Goal: Information Seeking & Learning: Learn about a topic

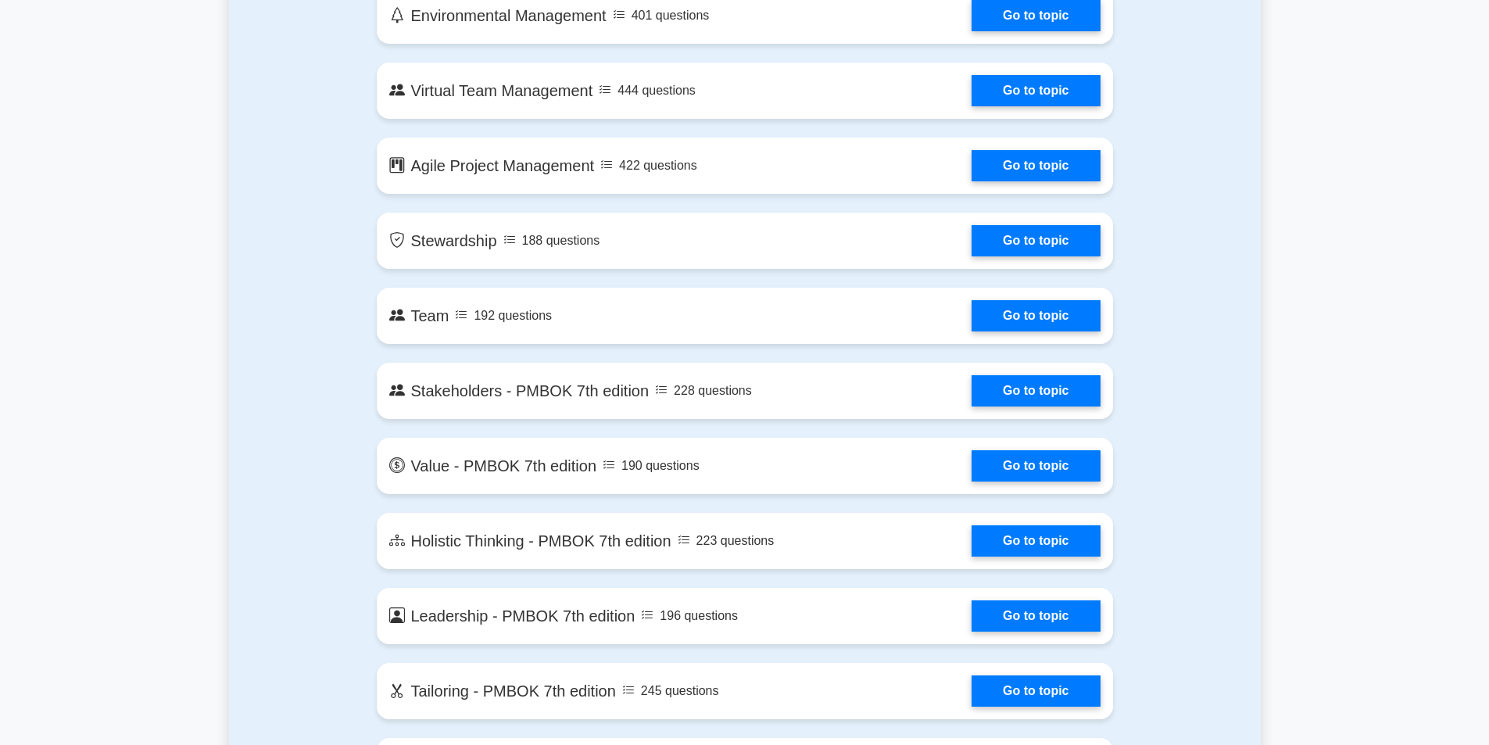
scroll to position [2970, 0]
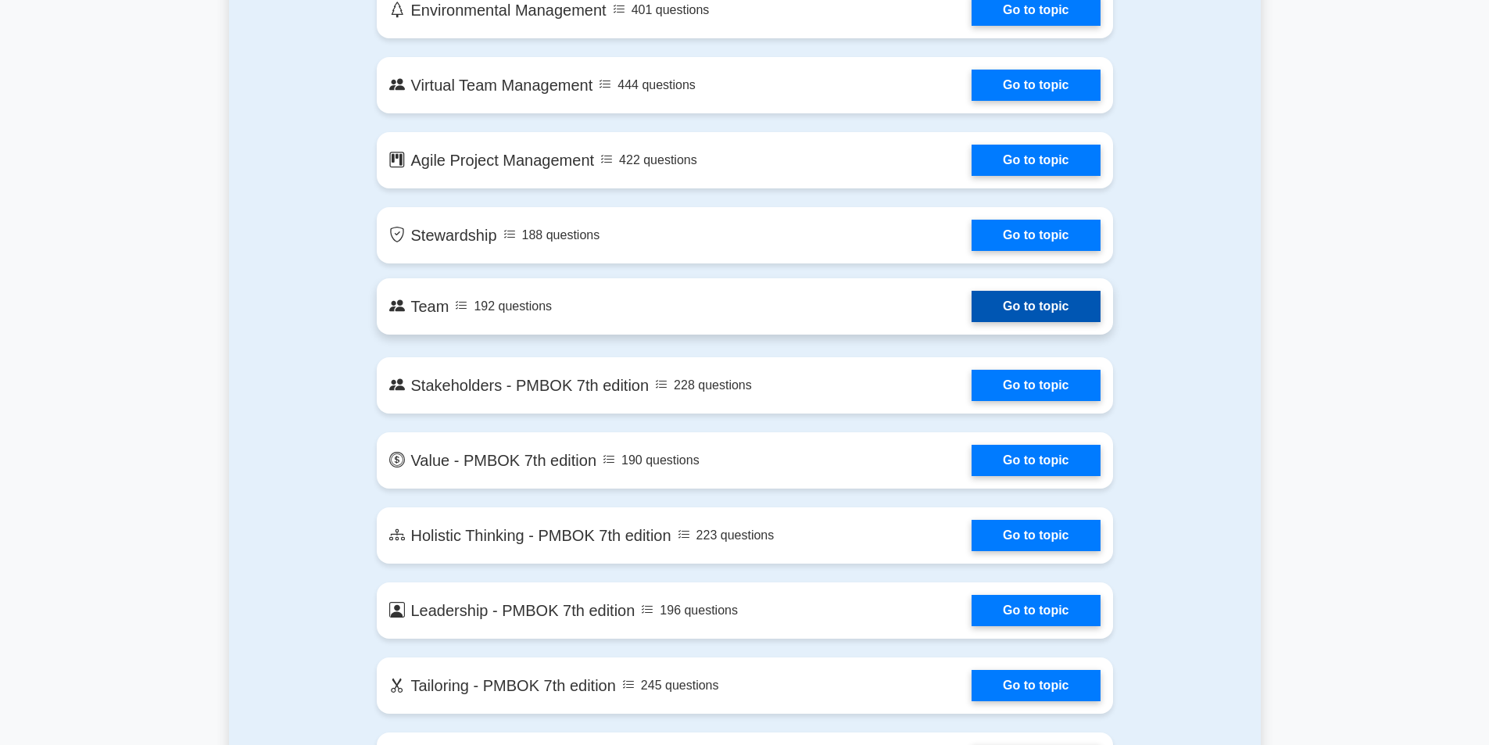
click at [996, 307] on link "Go to topic" at bounding box center [1035, 306] width 128 height 31
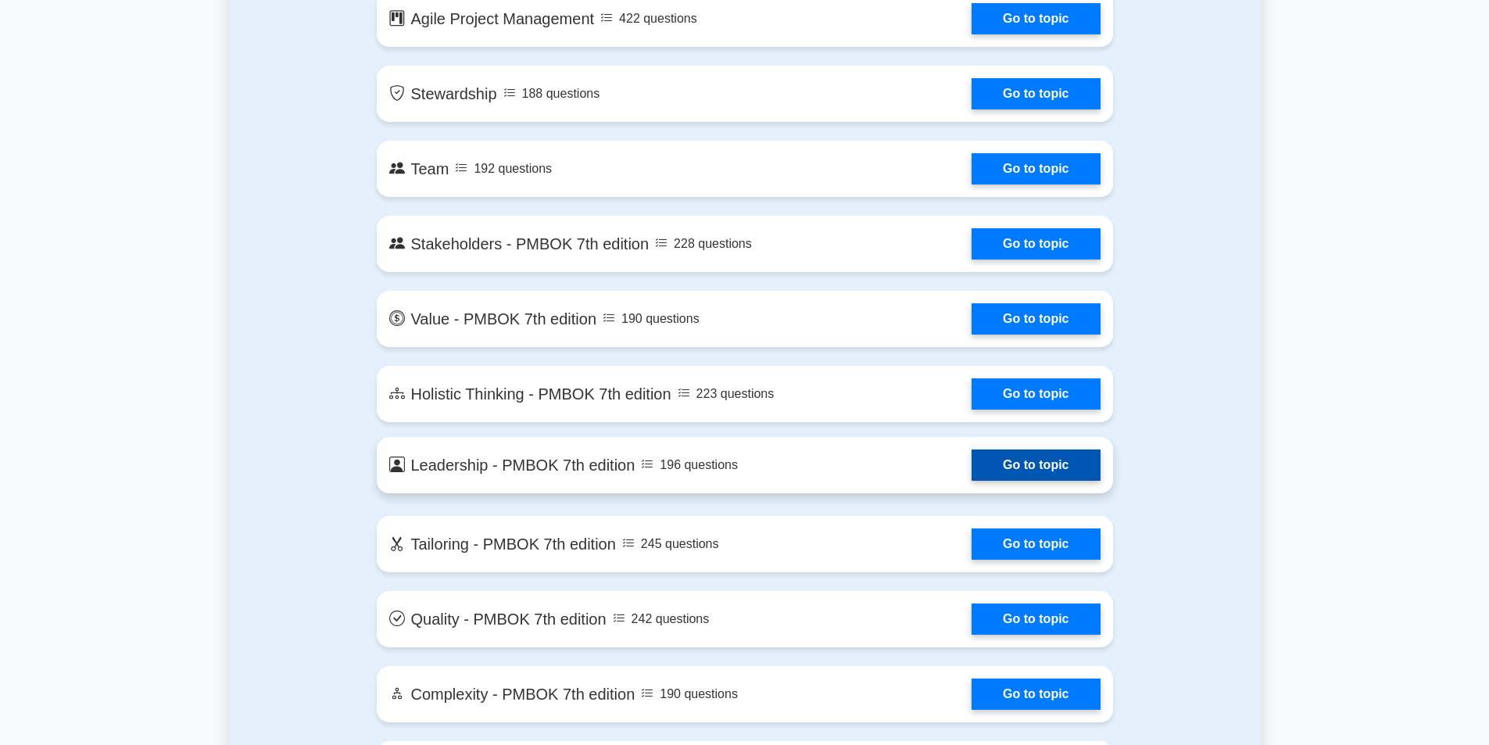
scroll to position [3360, 0]
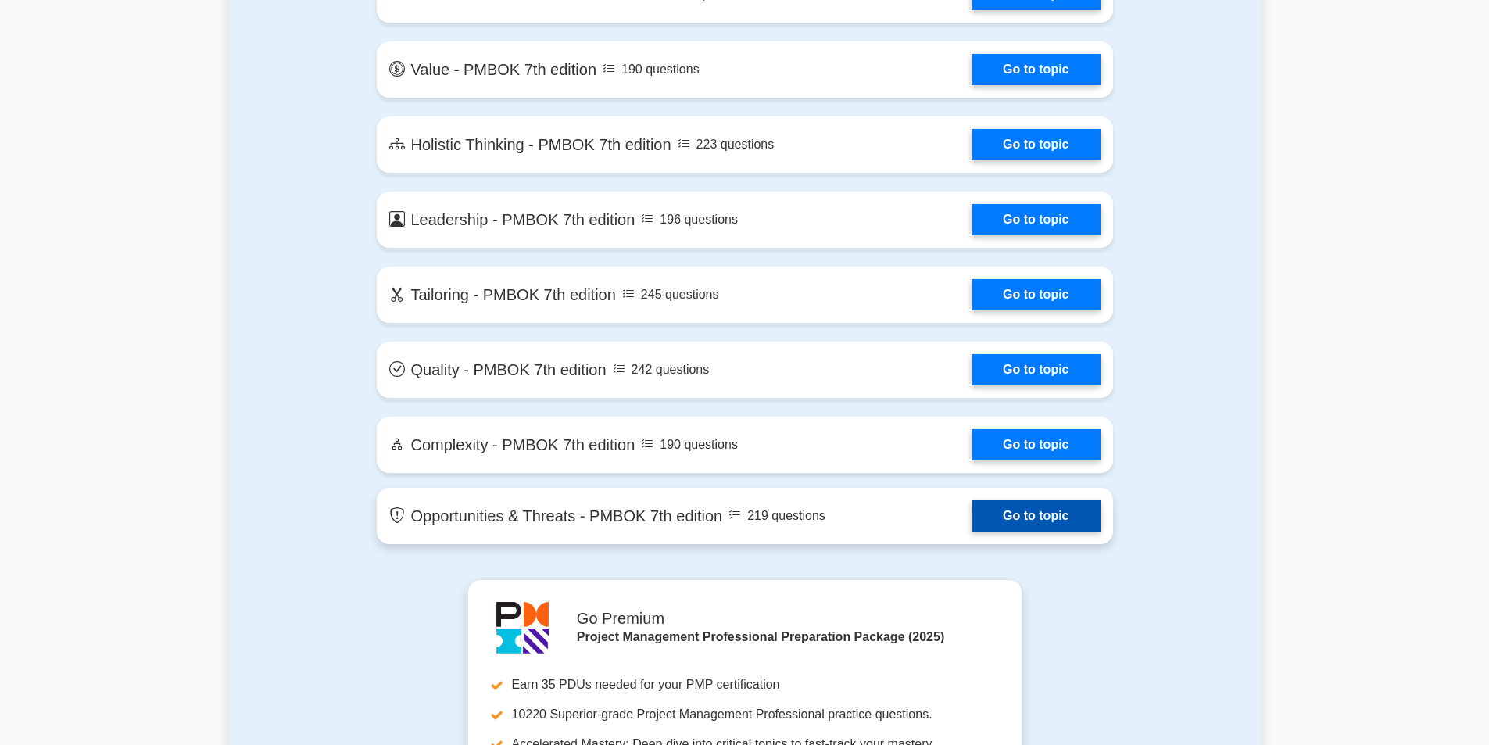
click at [1043, 520] on link "Go to topic" at bounding box center [1035, 515] width 128 height 31
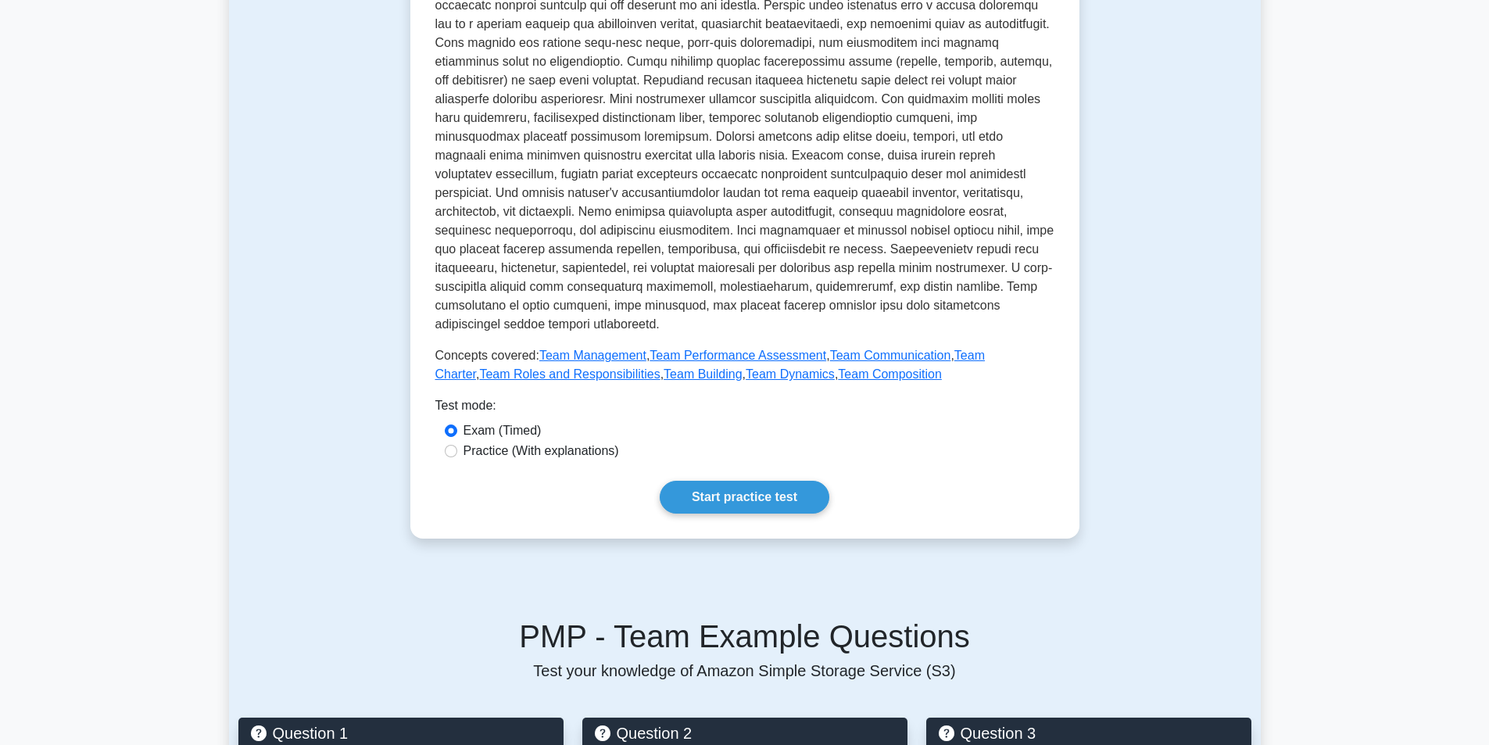
scroll to position [547, 0]
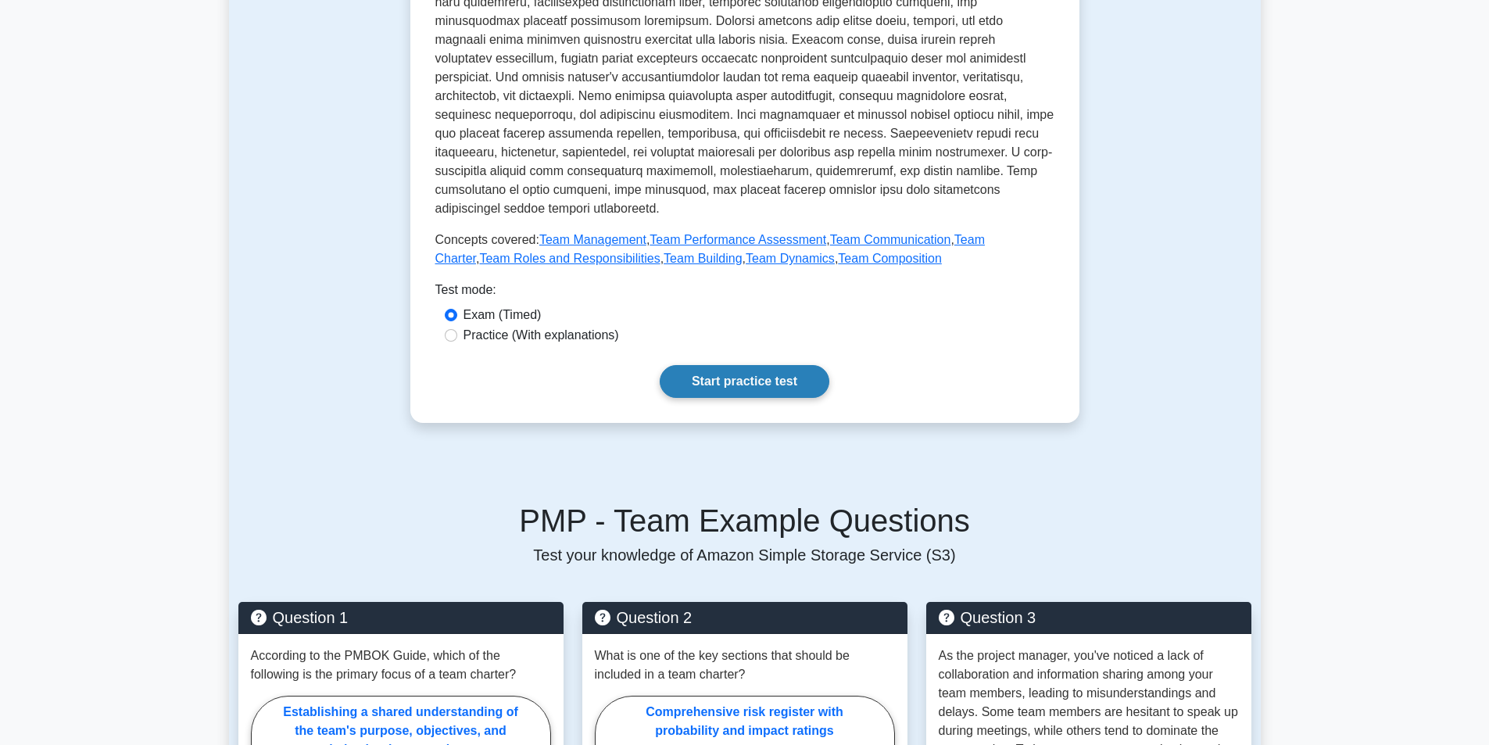
click at [744, 365] on link "Start practice test" at bounding box center [745, 381] width 170 height 33
click at [754, 367] on link "Start practice test" at bounding box center [745, 381] width 170 height 33
click at [456, 329] on input "Practice (With explanations)" at bounding box center [451, 335] width 13 height 13
radio input "true"
click at [742, 369] on link "Start practice test" at bounding box center [745, 381] width 170 height 33
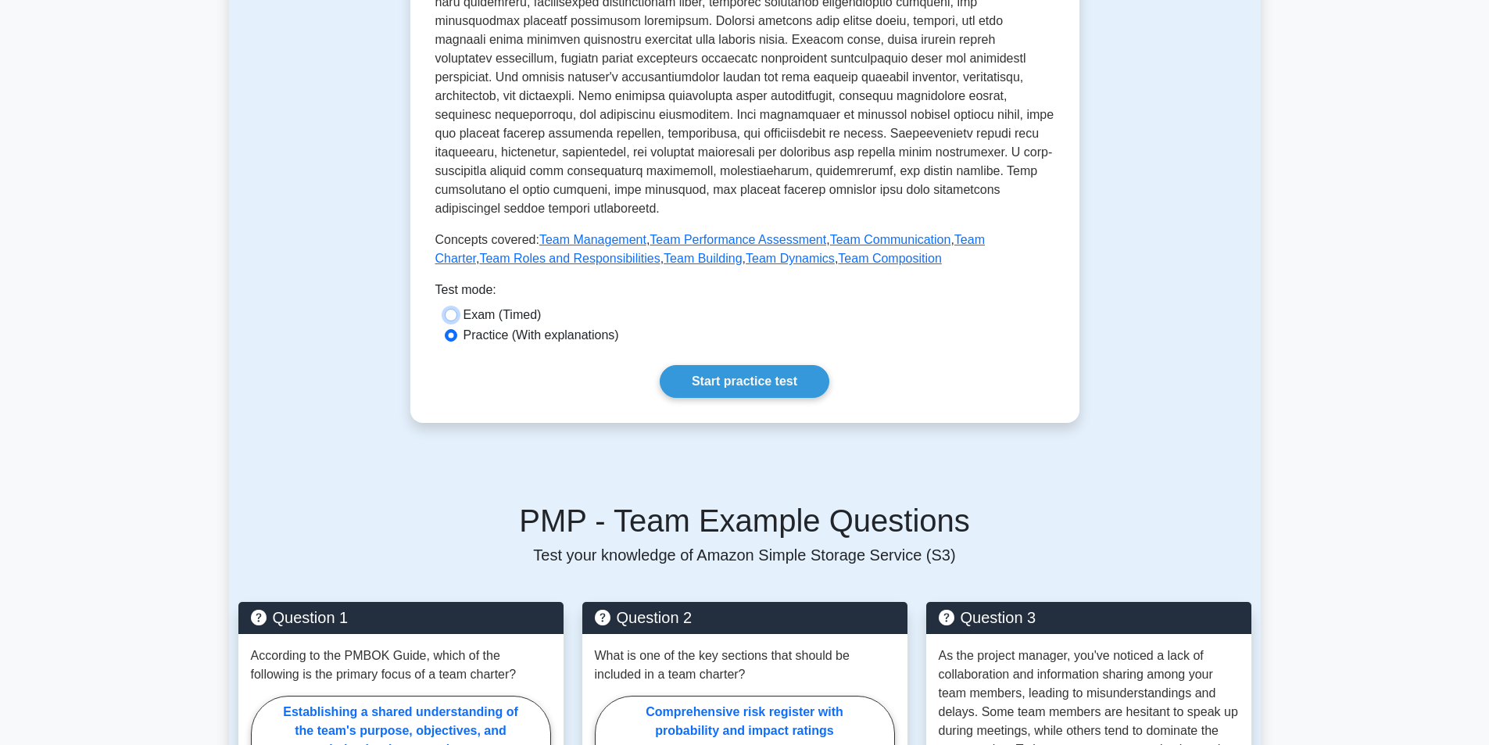
click at [456, 309] on input "Exam (Timed)" at bounding box center [451, 315] width 13 height 13
radio input "true"
click at [730, 370] on link "Start practice test" at bounding box center [745, 381] width 170 height 33
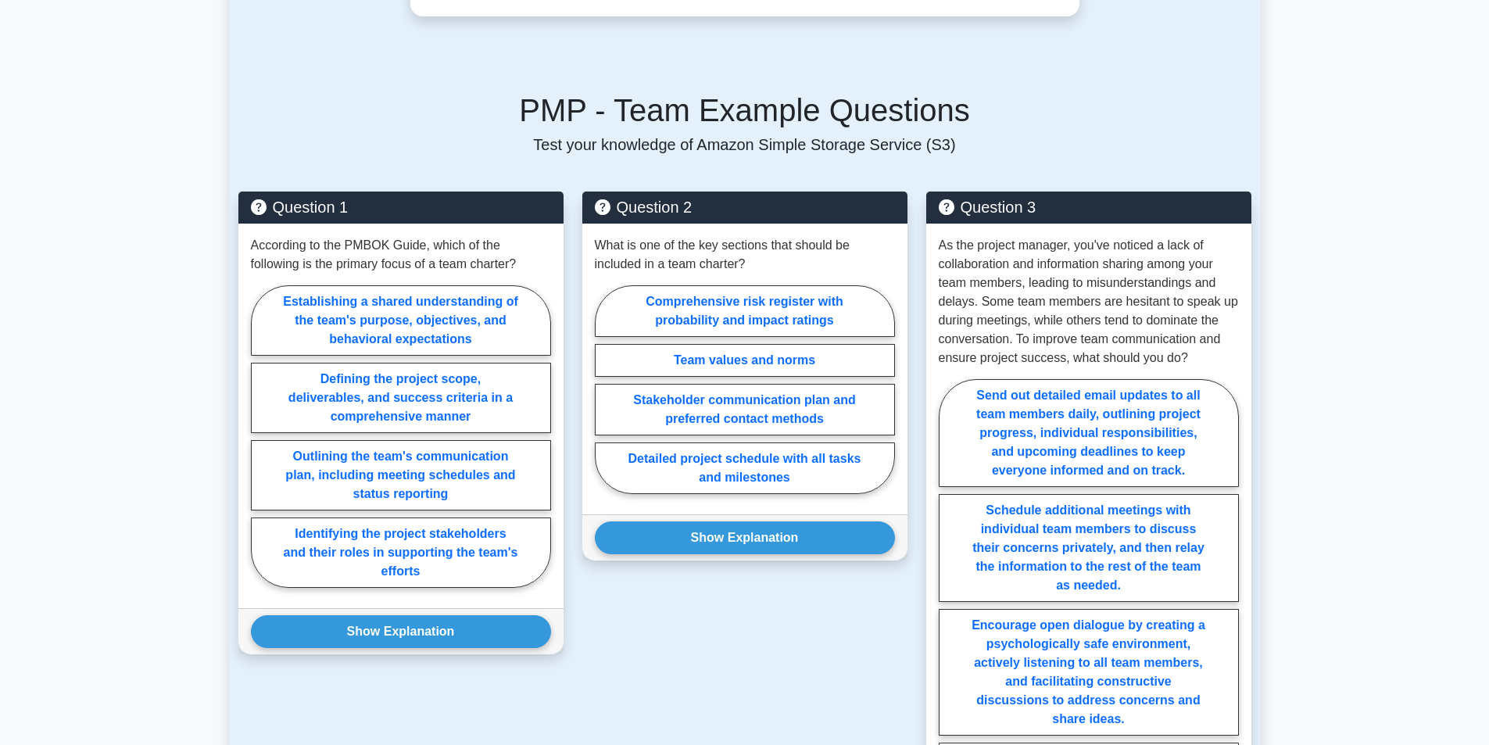
scroll to position [1016, 0]
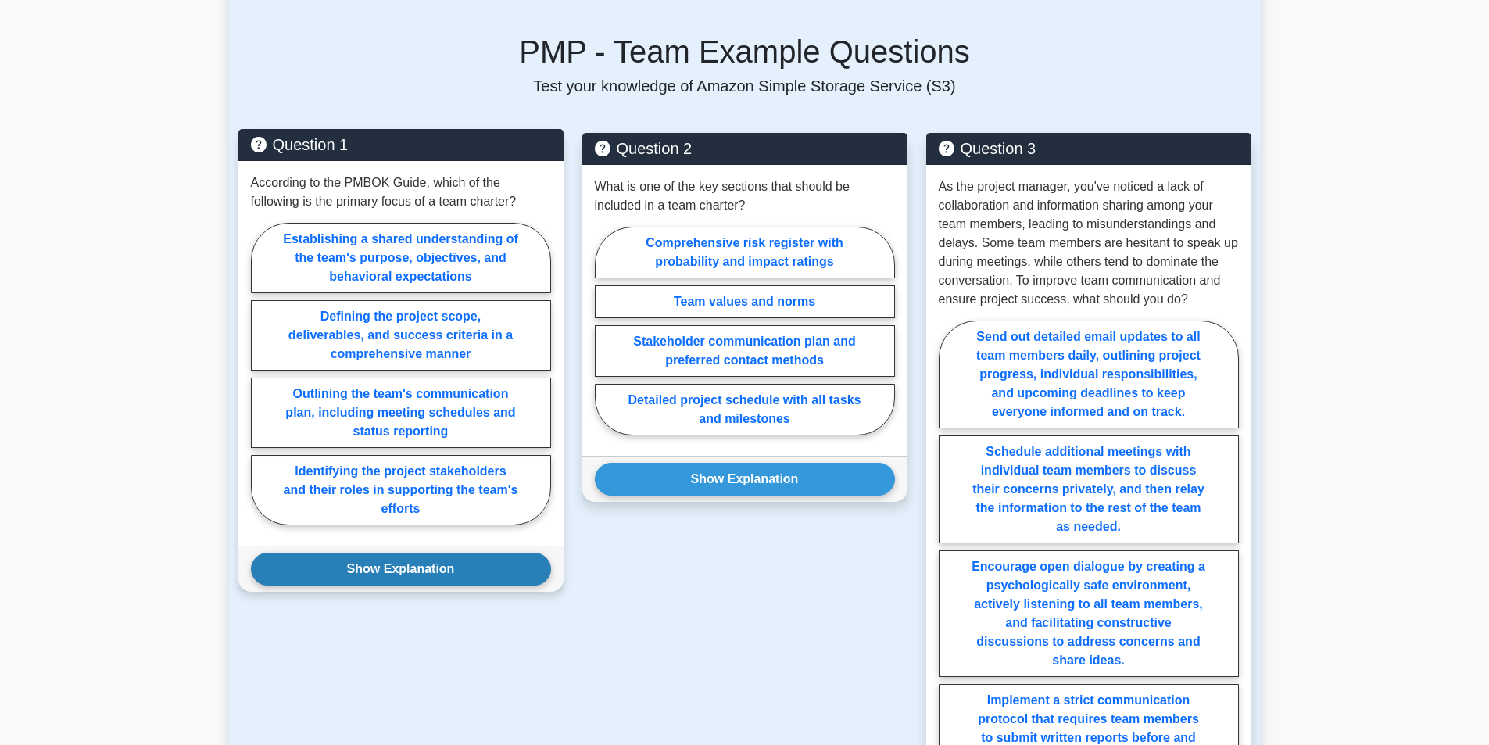
click at [466, 553] on button "Show Explanation" at bounding box center [401, 569] width 300 height 33
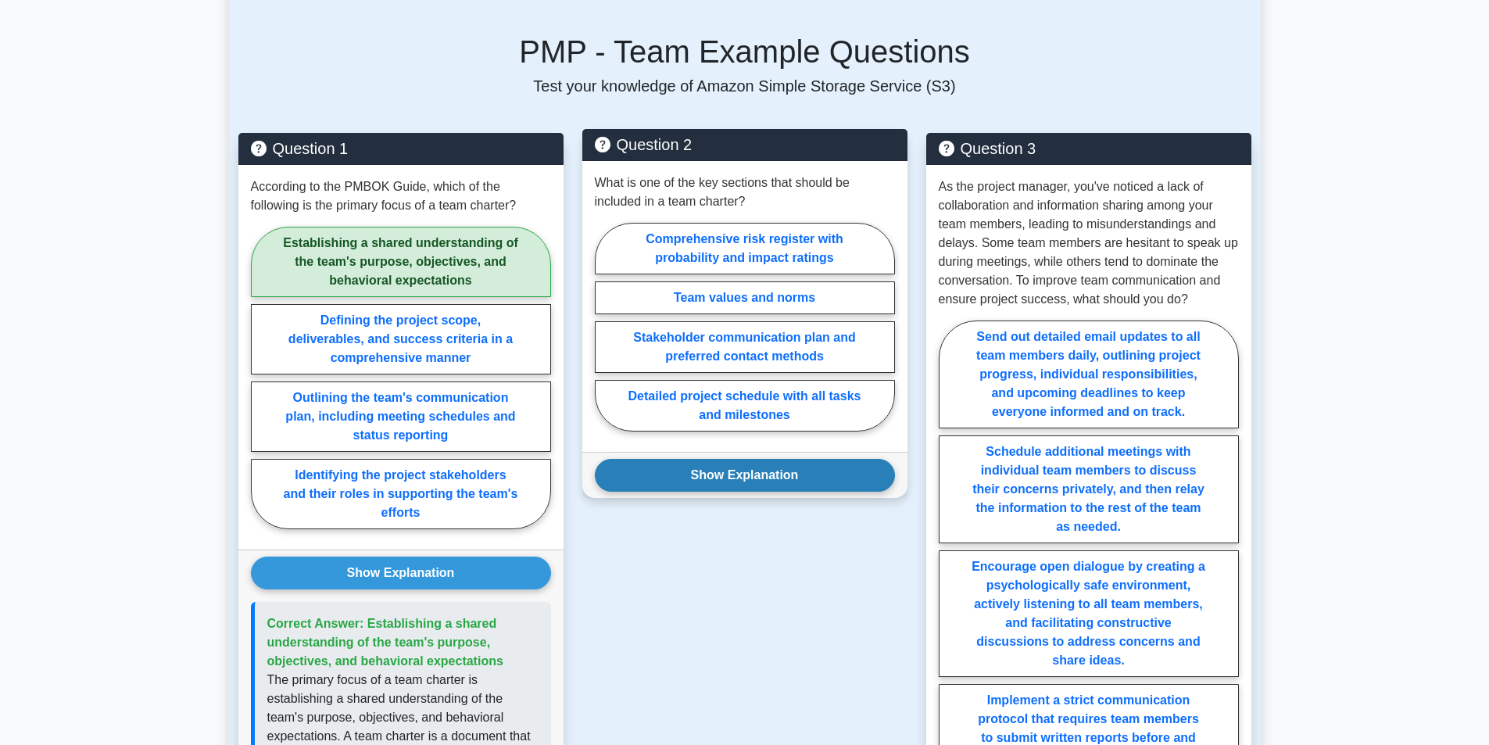
click at [786, 459] on button "Show Explanation" at bounding box center [745, 475] width 300 height 33
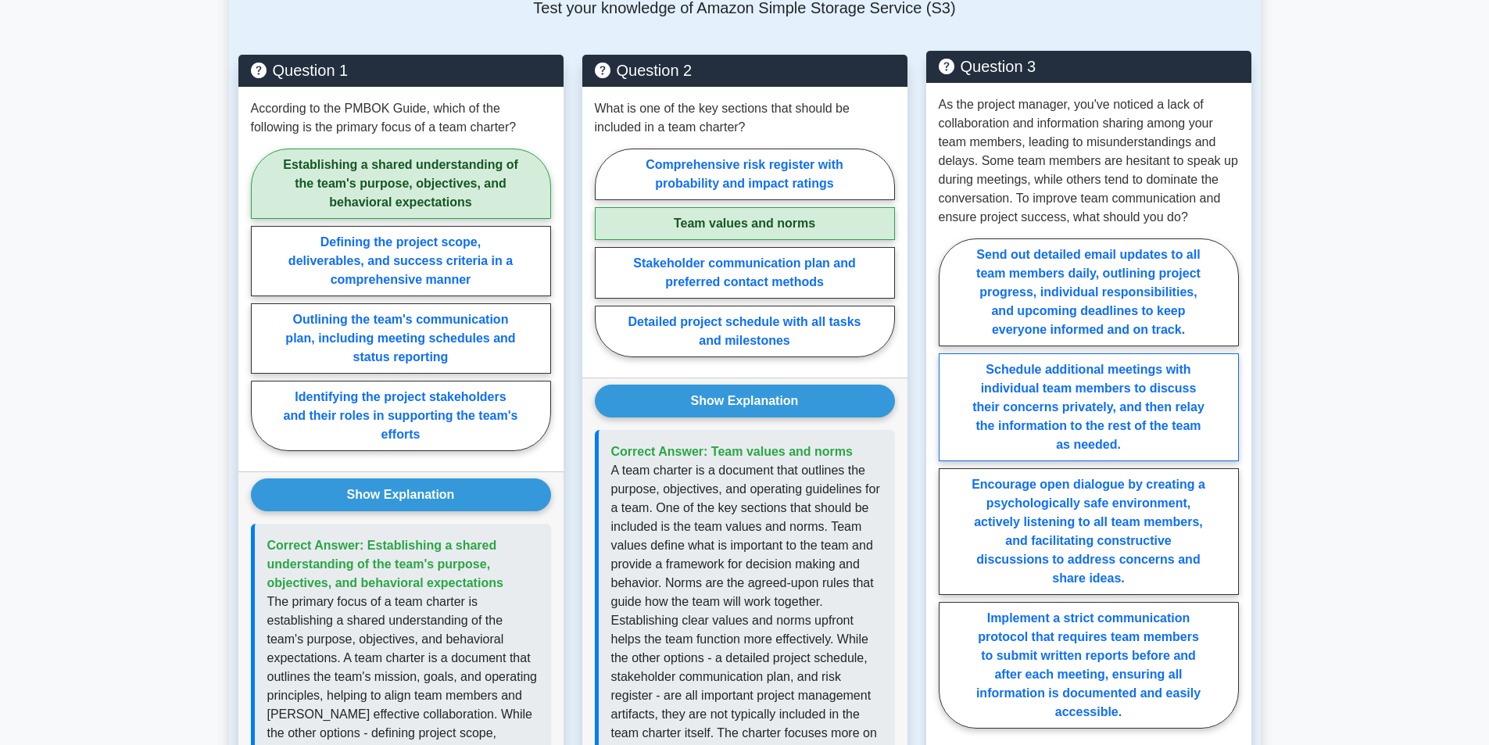
scroll to position [1172, 0]
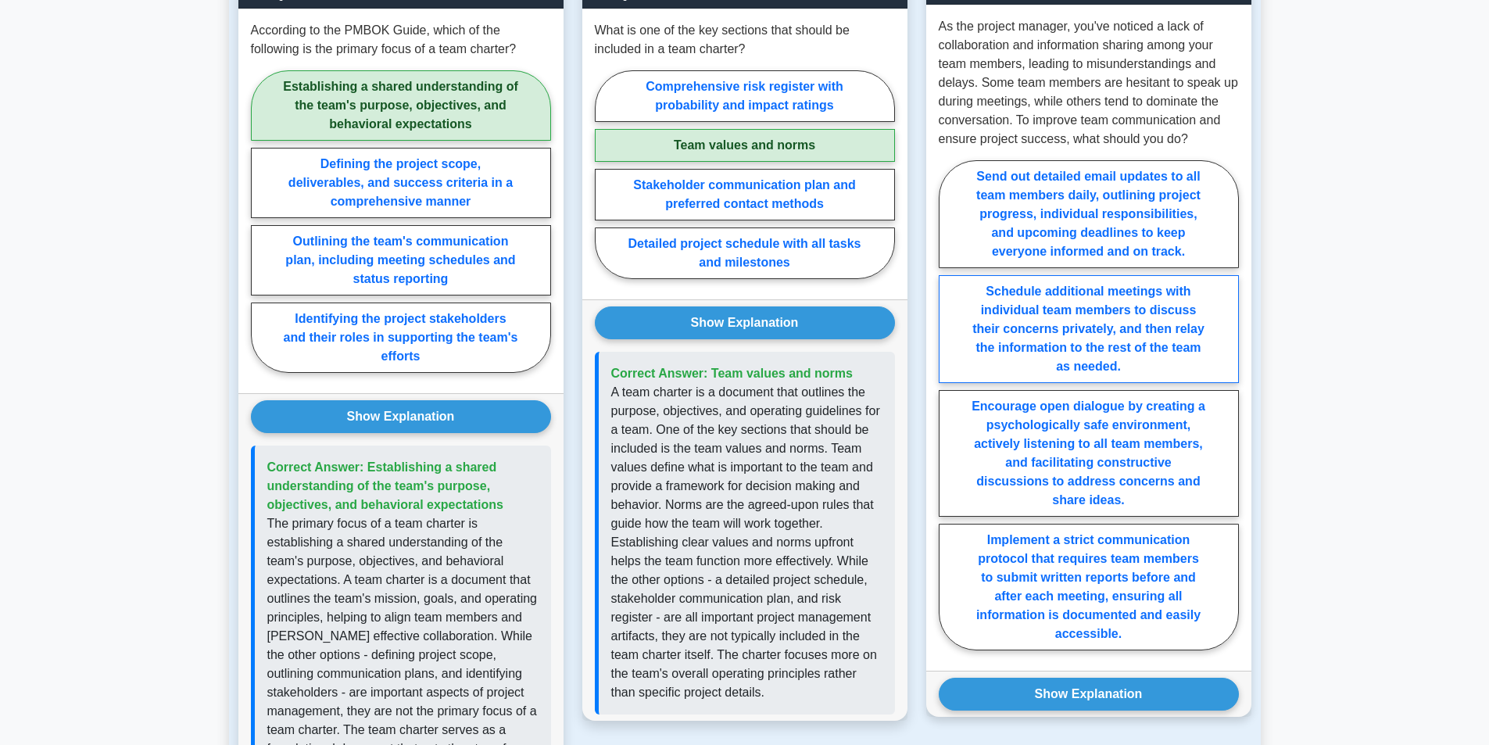
click at [1038, 310] on label "Schedule additional meetings with individual team members to discuss their conc…" at bounding box center [1089, 329] width 300 height 108
click at [949, 405] on input "Schedule additional meetings with individual team members to discuss their conc…" at bounding box center [944, 410] width 10 height 10
radio input "true"
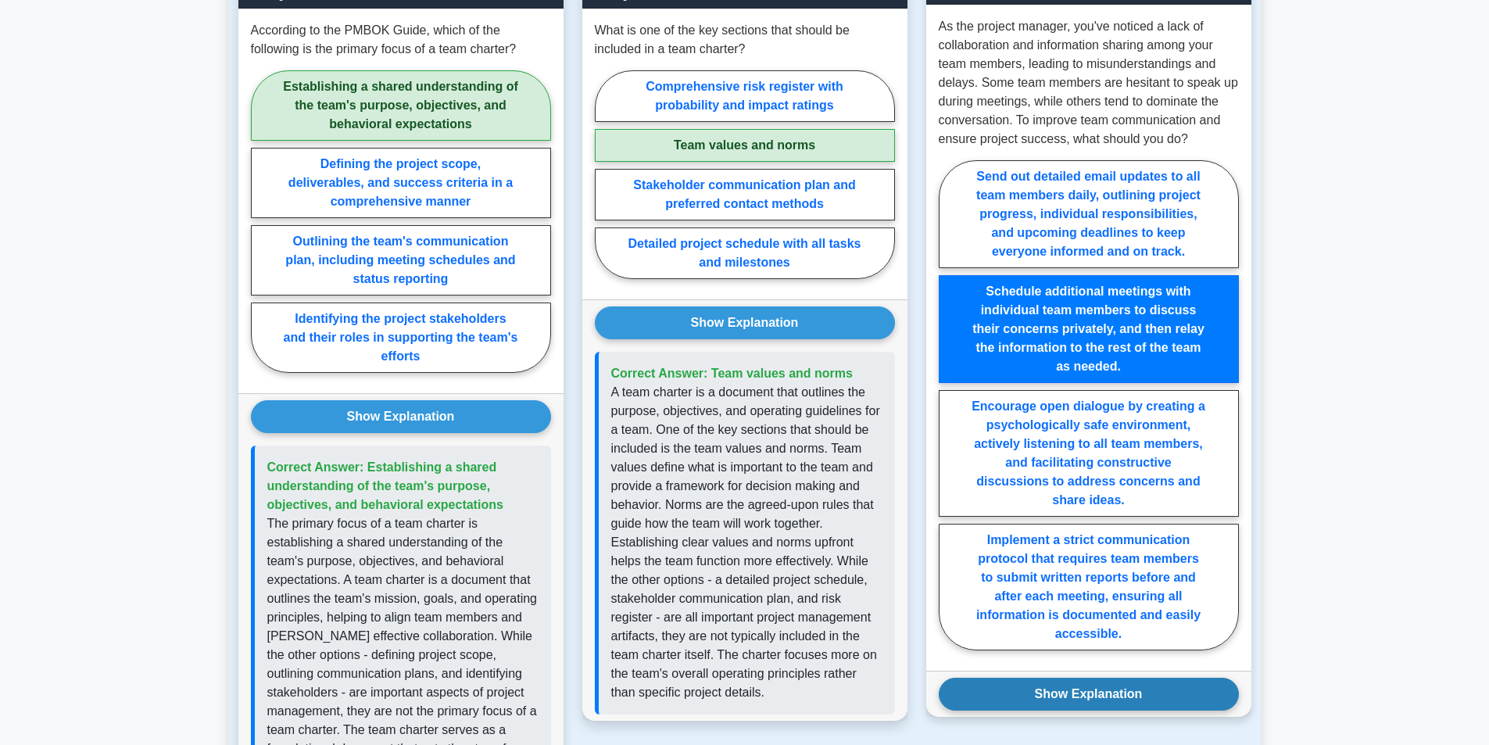
click at [1169, 678] on button "Show Explanation" at bounding box center [1089, 694] width 300 height 33
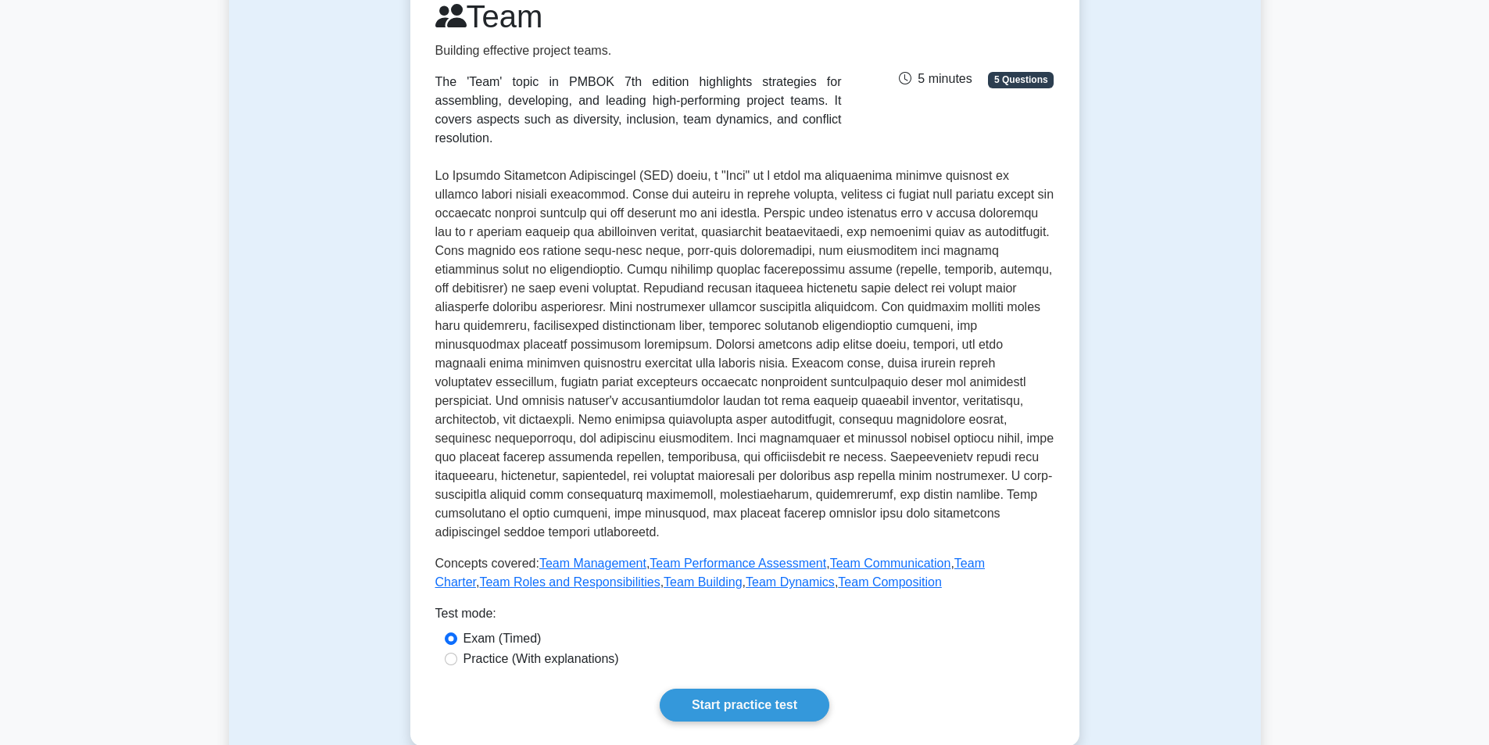
scroll to position [0, 0]
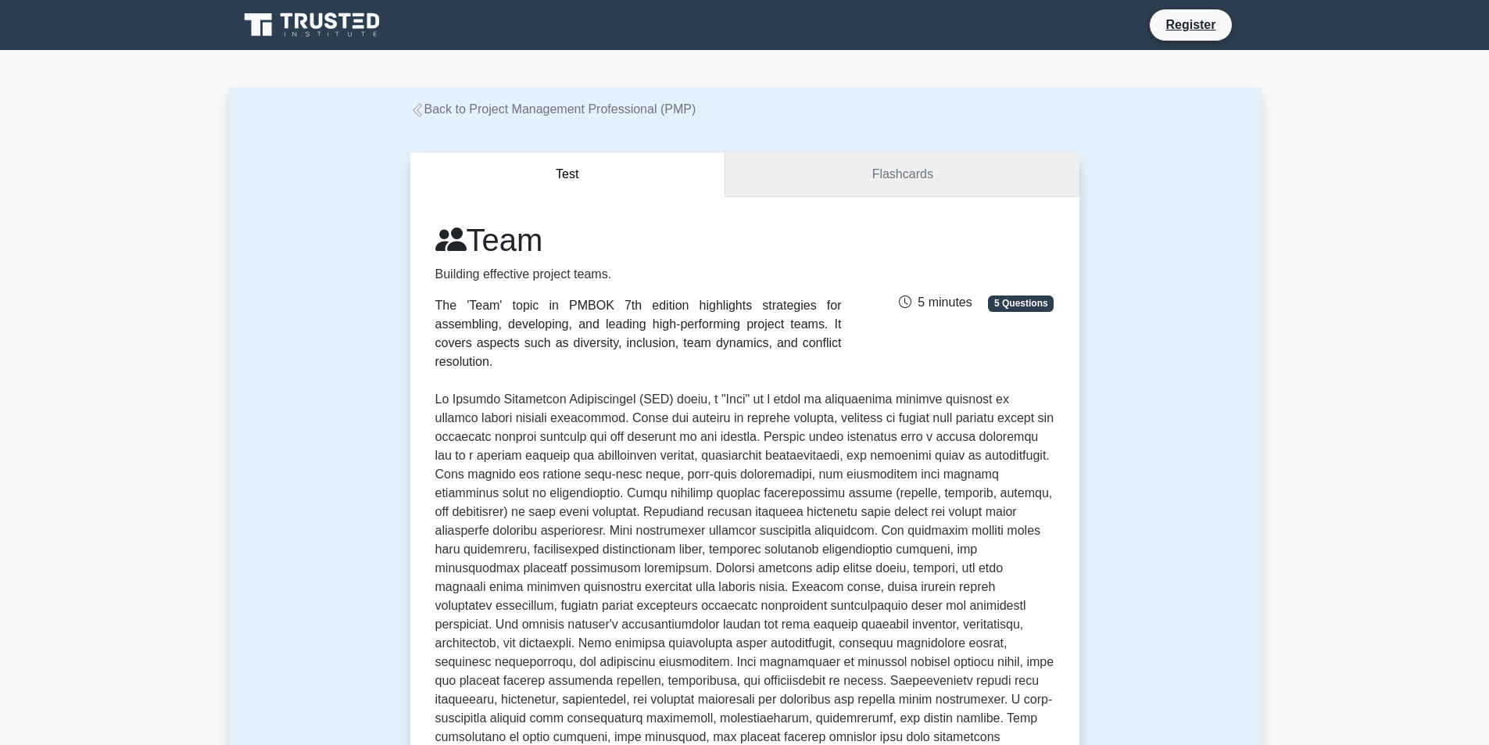
click at [899, 173] on link "Flashcards" at bounding box center [901, 174] width 353 height 45
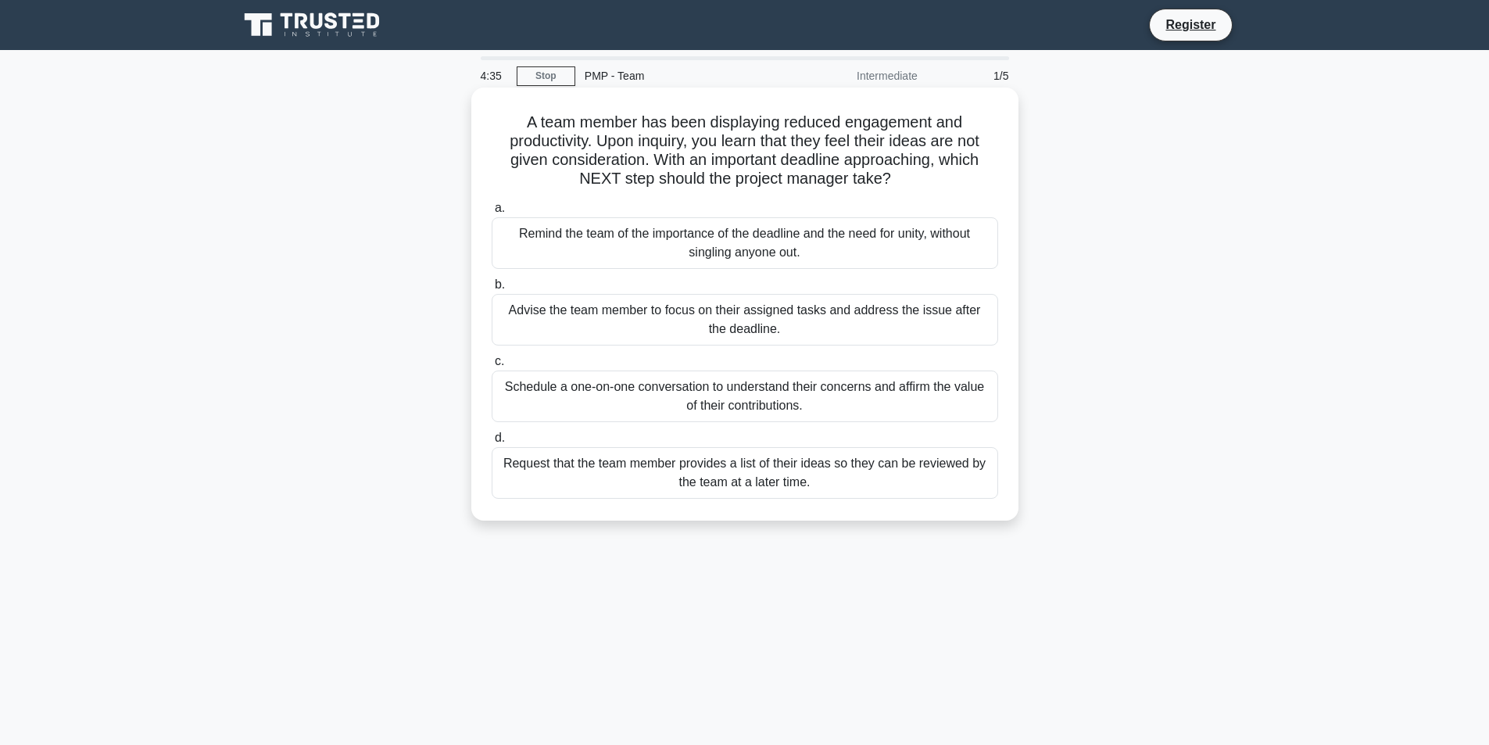
click at [783, 249] on div "Remind the team of the importance of the deadline and the need for unity, witho…" at bounding box center [745, 243] width 506 height 52
click at [492, 213] on input "a. Remind the team of the importance of the deadline and the need for unity, wi…" at bounding box center [492, 208] width 0 height 10
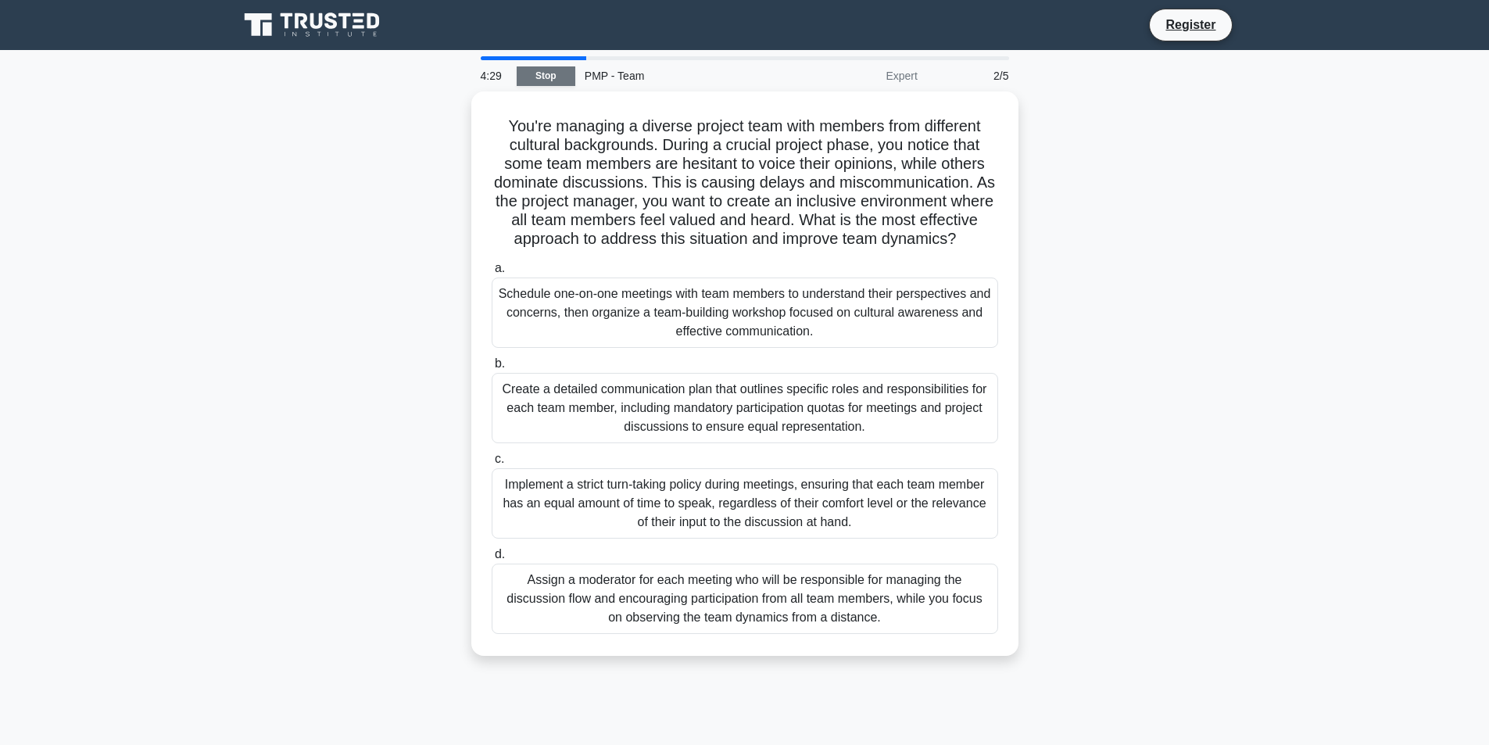
click at [545, 79] on link "Stop" at bounding box center [546, 76] width 59 height 20
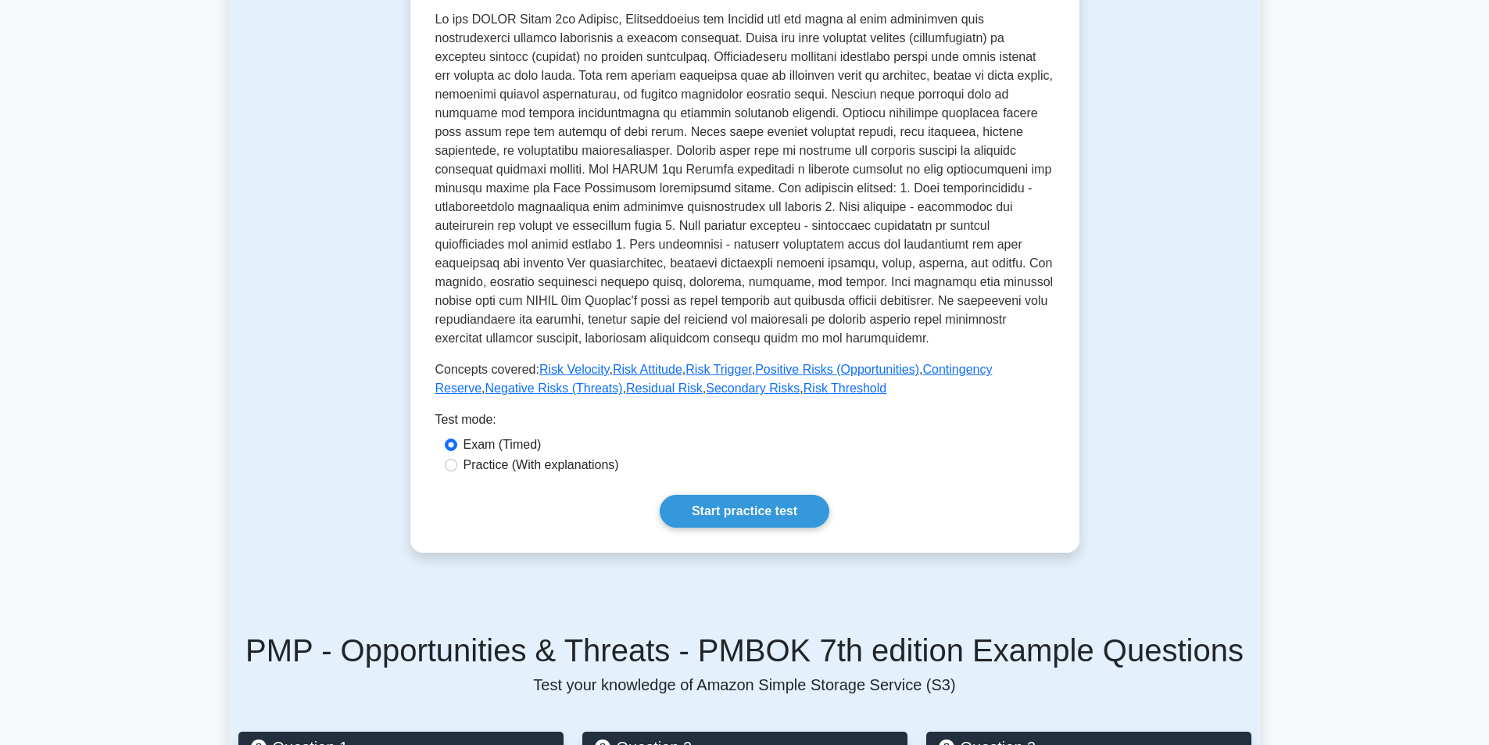
scroll to position [391, 0]
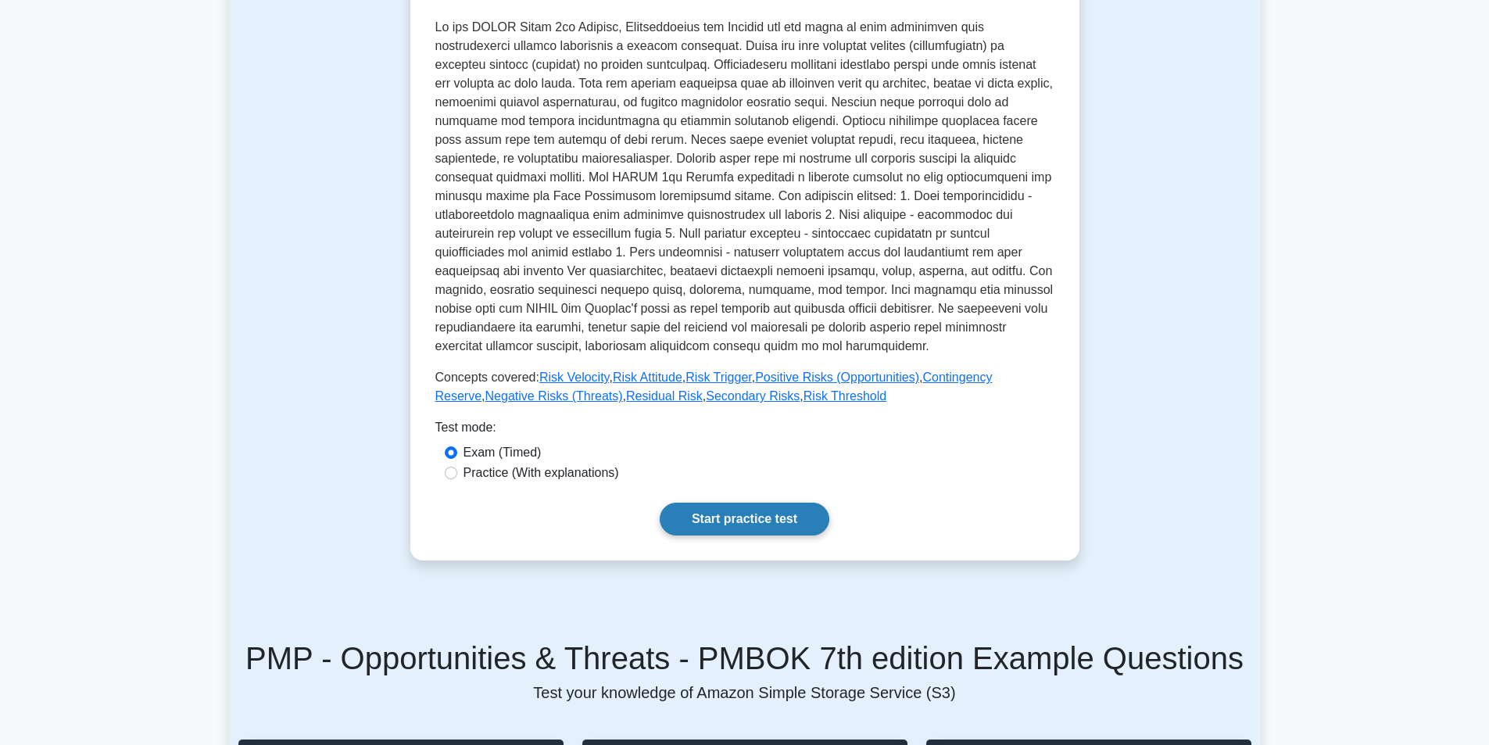
click at [796, 523] on link "Start practice test" at bounding box center [745, 519] width 170 height 33
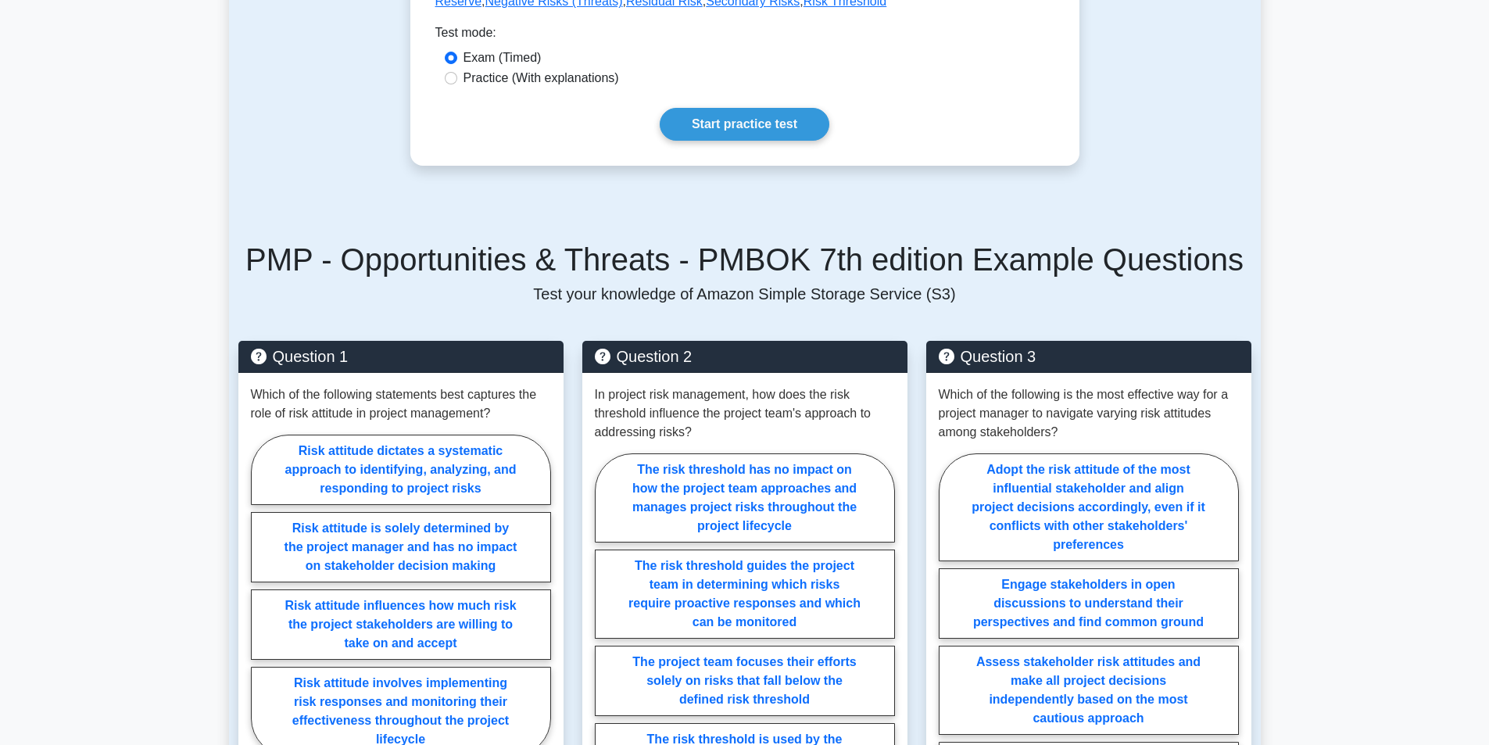
scroll to position [938, 0]
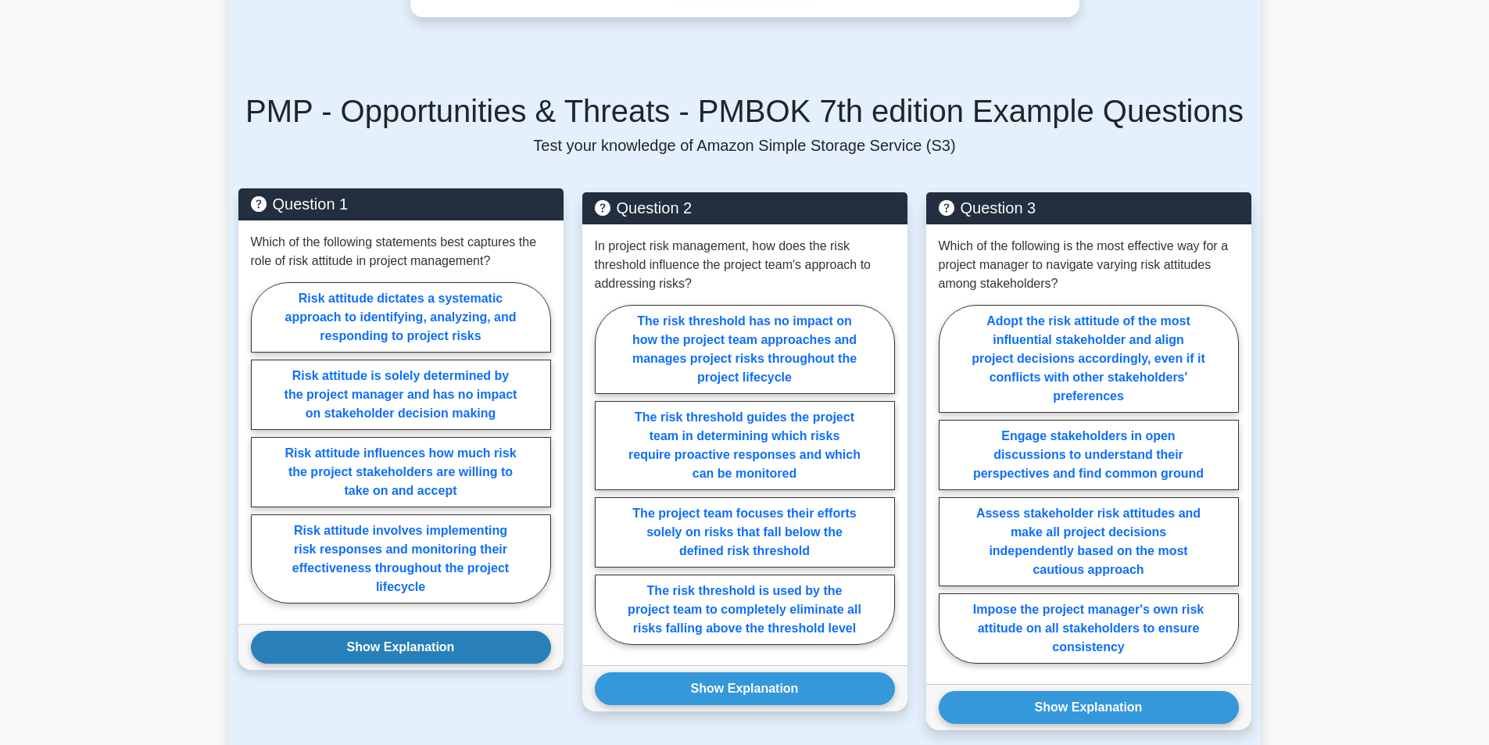
click at [399, 648] on button "Show Explanation" at bounding box center [401, 647] width 300 height 33
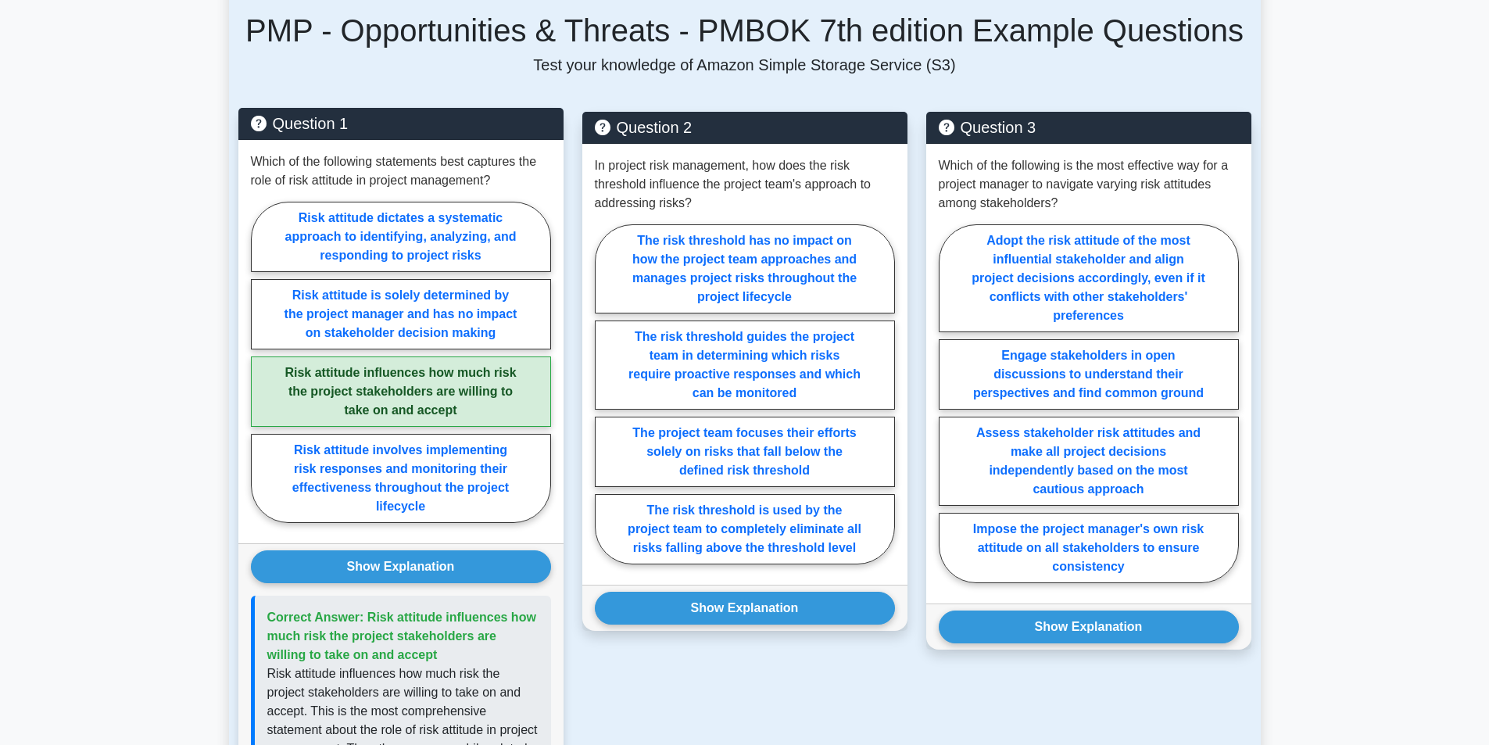
scroll to position [1016, 0]
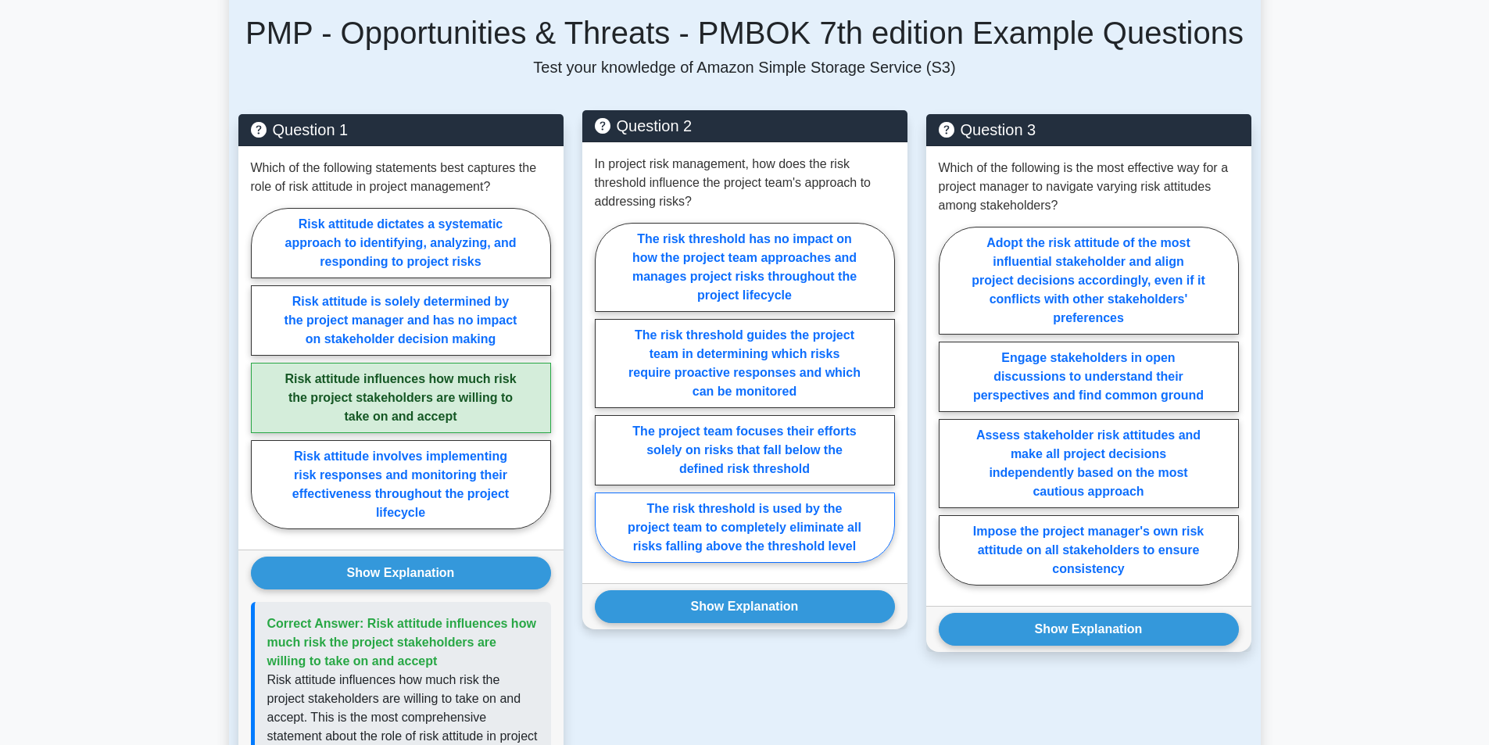
click at [869, 502] on label "The risk threshold is used by the project team to completely eliminate all risk…" at bounding box center [745, 527] width 300 height 70
click at [605, 402] on input "The risk threshold is used by the project team to completely eliminate all risk…" at bounding box center [600, 397] width 10 height 10
radio input "true"
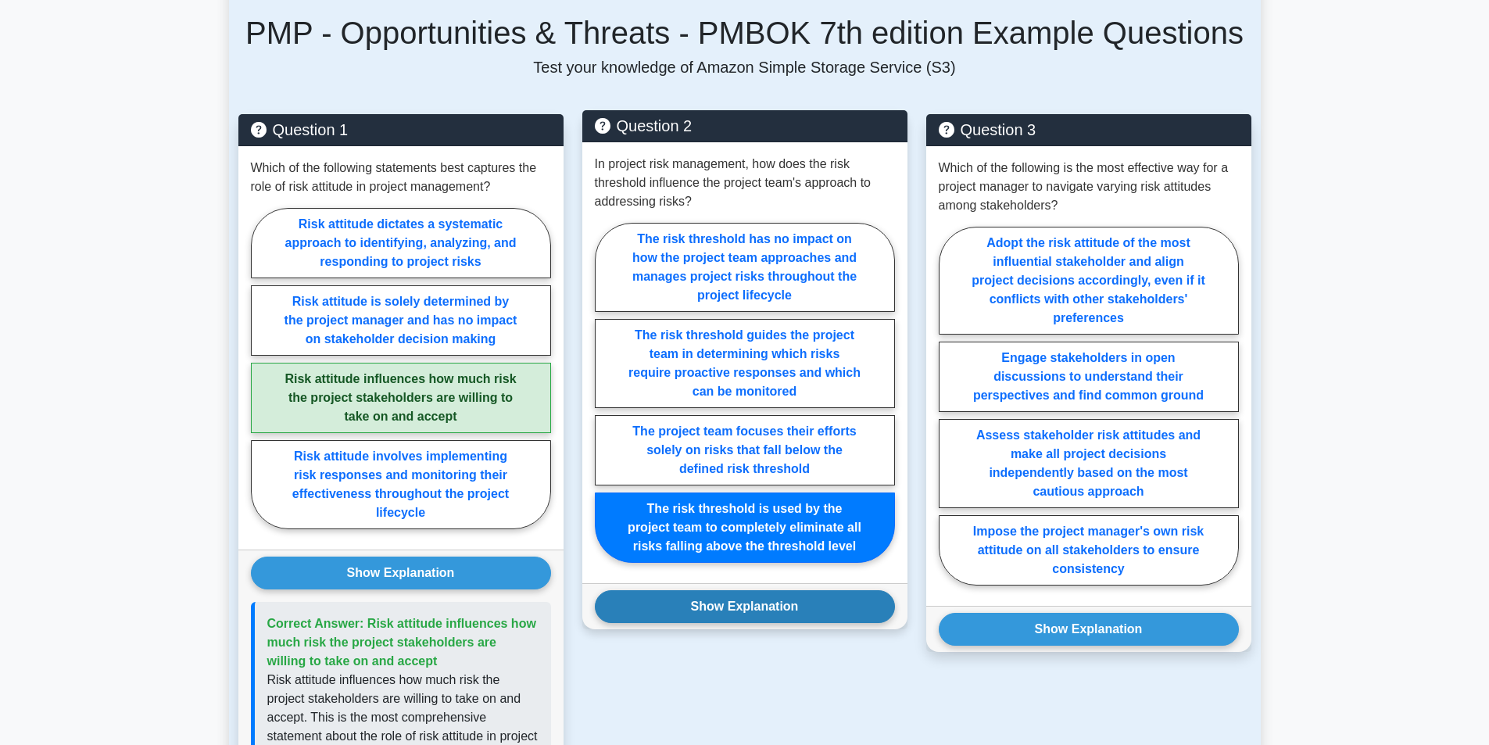
click at [727, 602] on button "Show Explanation" at bounding box center [745, 606] width 300 height 33
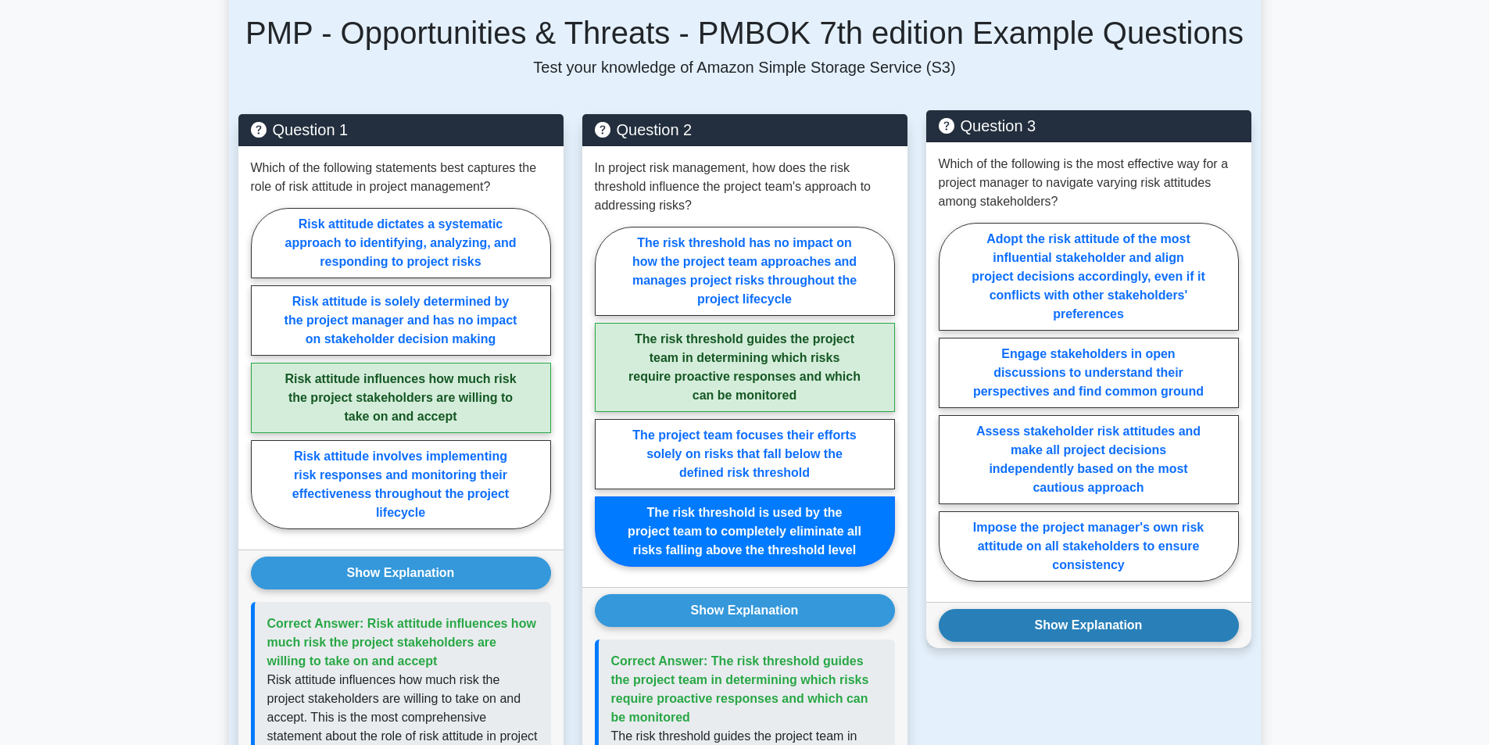
click at [1026, 626] on button "Show Explanation" at bounding box center [1089, 625] width 300 height 33
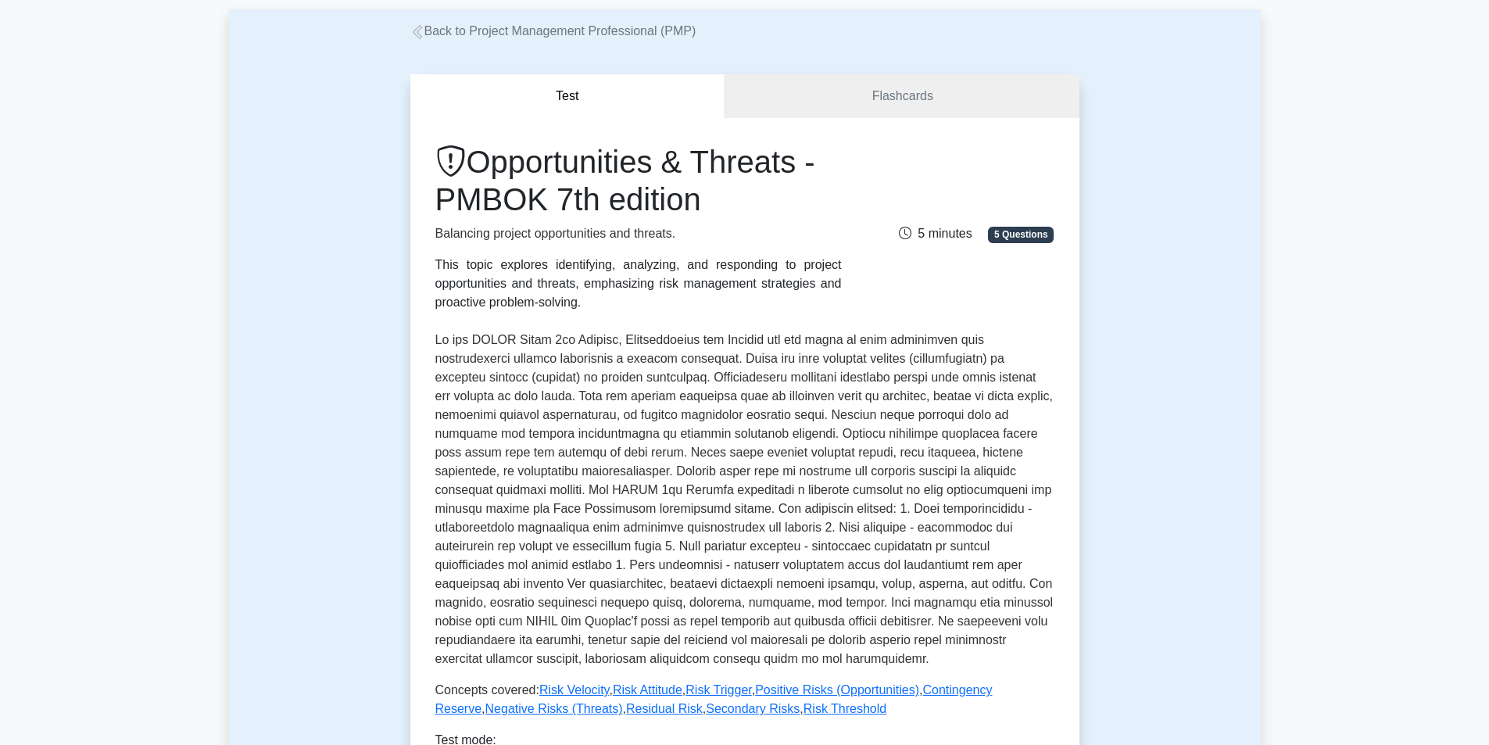
scroll to position [0, 0]
